Goal: Task Accomplishment & Management: Complete application form

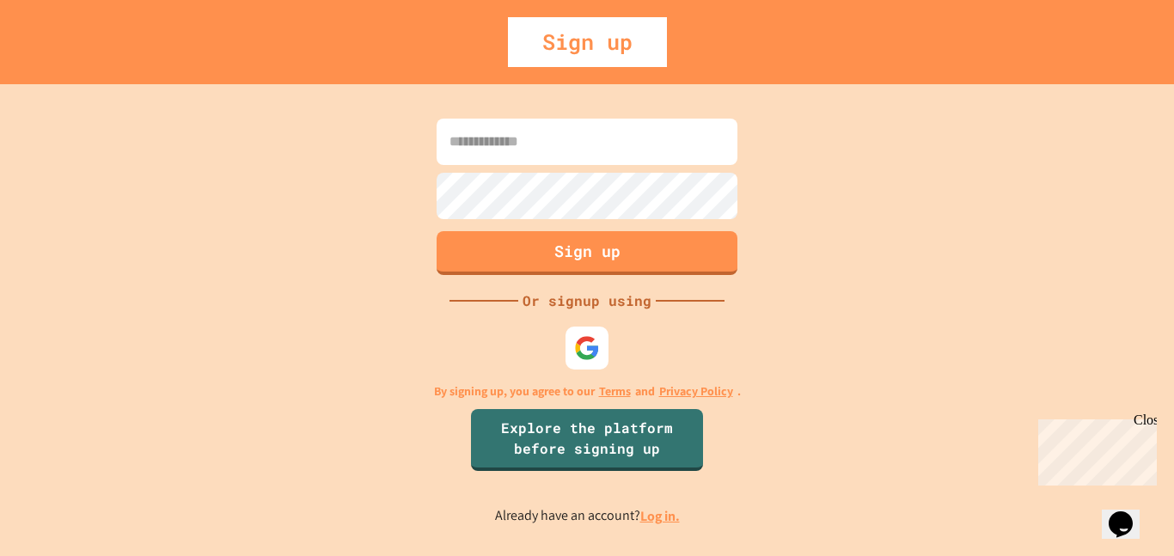
click at [682, 132] on input at bounding box center [587, 142] width 301 height 46
type input "**********"
click at [580, 352] on img at bounding box center [587, 348] width 28 height 28
